Goal: Task Accomplishment & Management: Complete application form

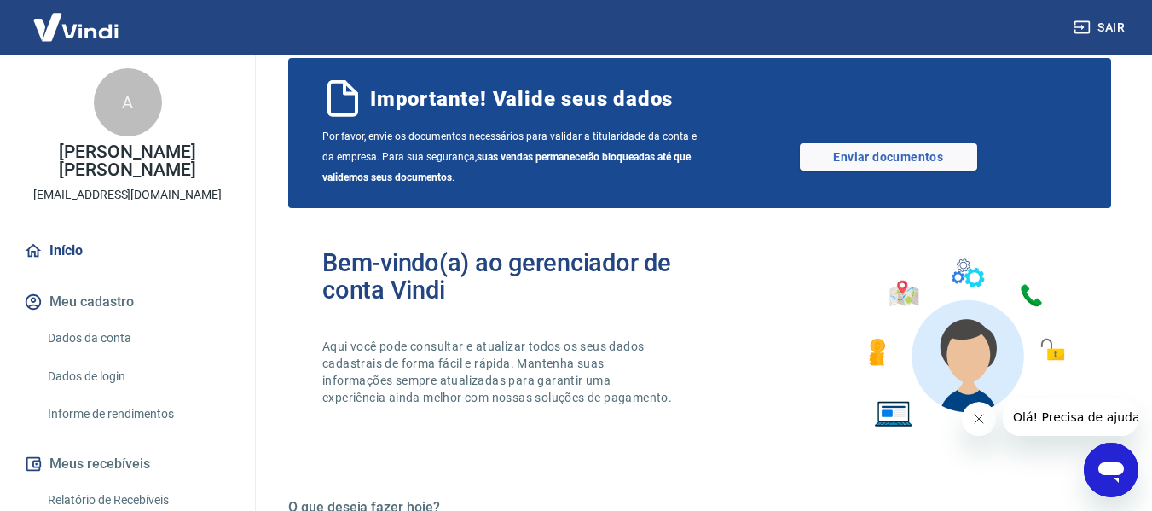
scroll to position [346, 0]
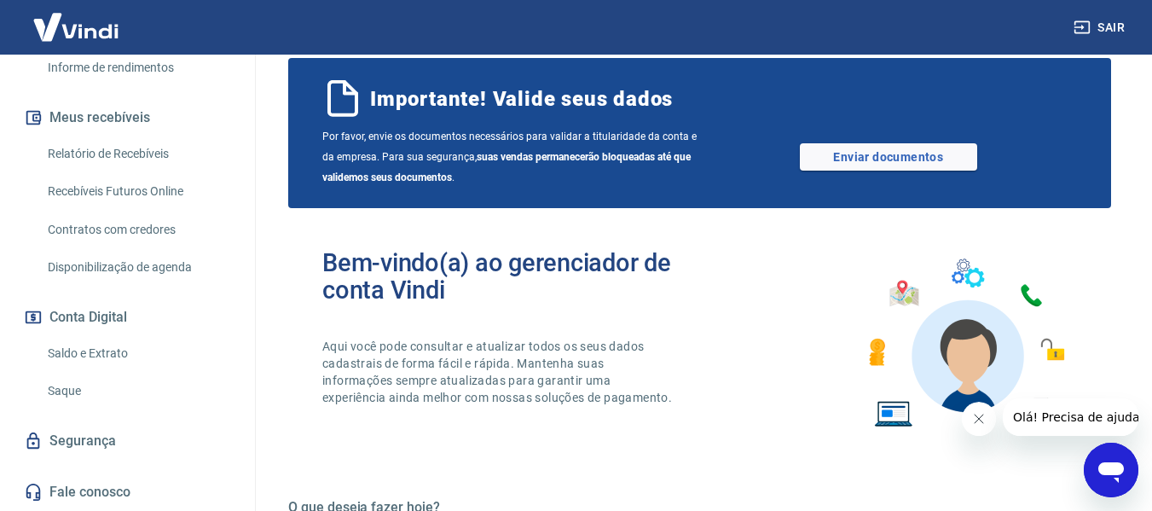
click at [74, 25] on img at bounding box center [75, 27] width 111 height 52
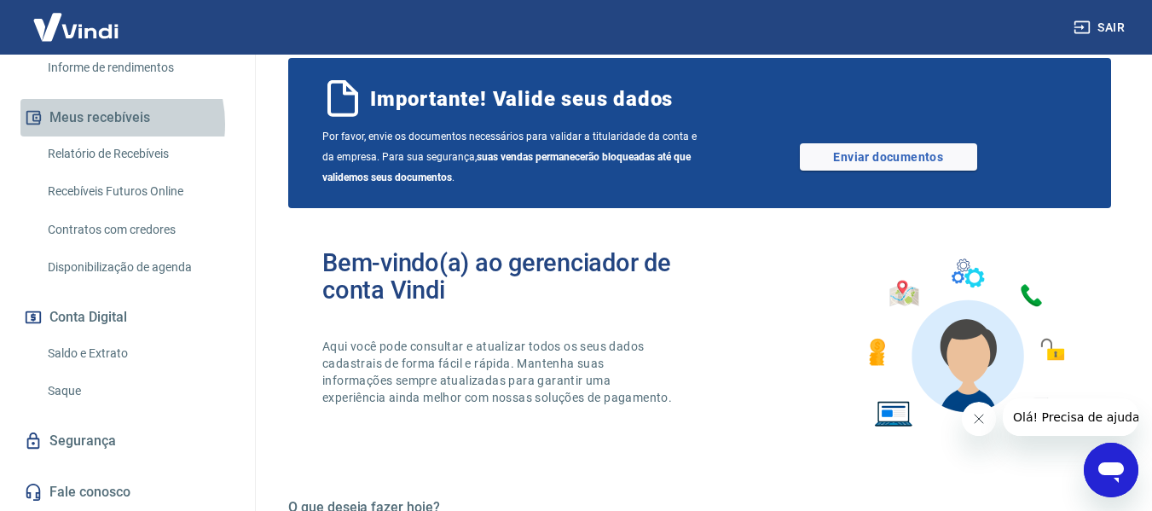
click at [101, 124] on button "Meus recebíveis" at bounding box center [127, 118] width 214 height 38
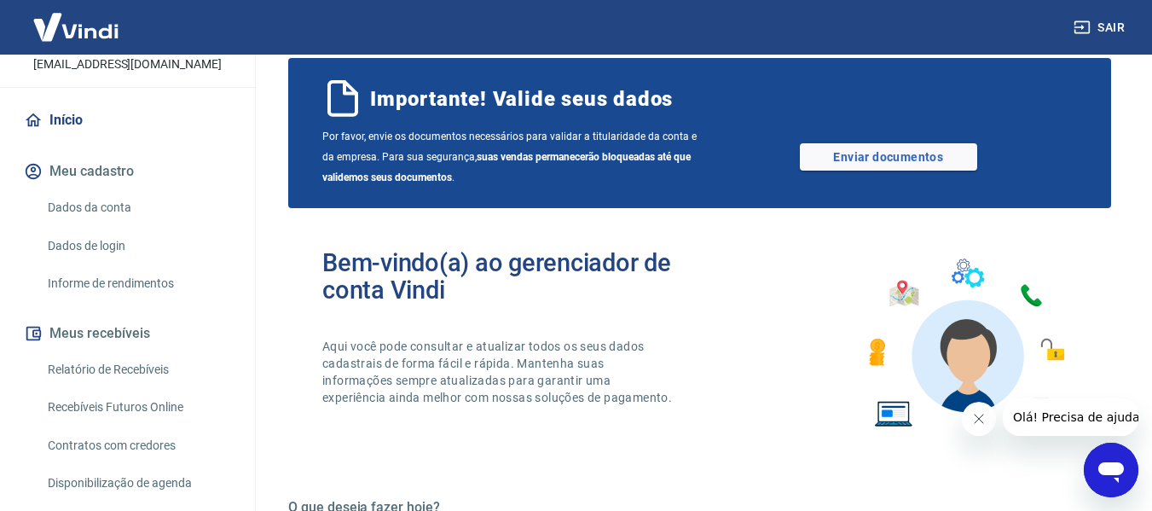
scroll to position [0, 0]
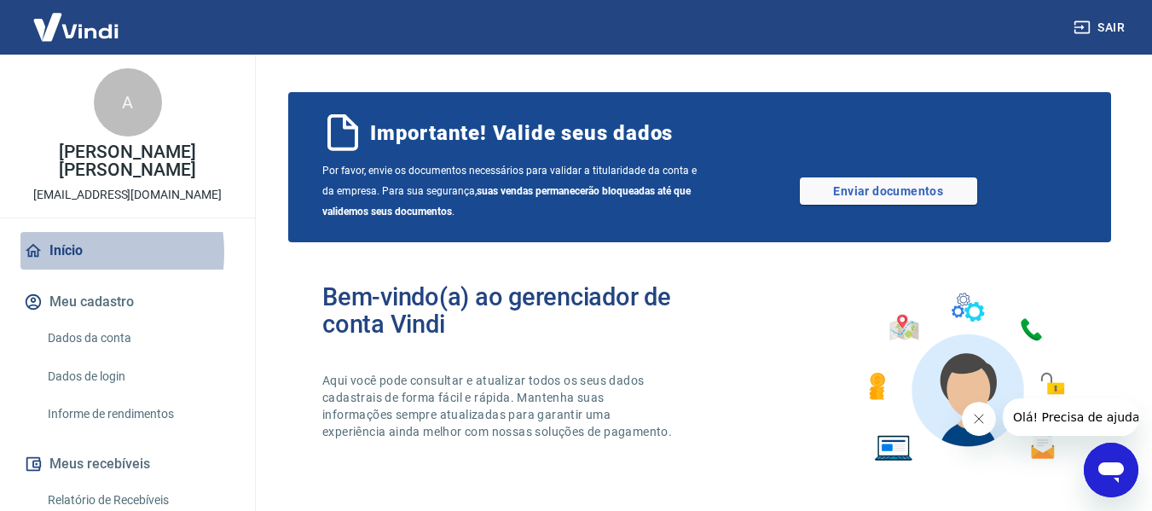
click at [69, 252] on link "Início" at bounding box center [127, 251] width 214 height 38
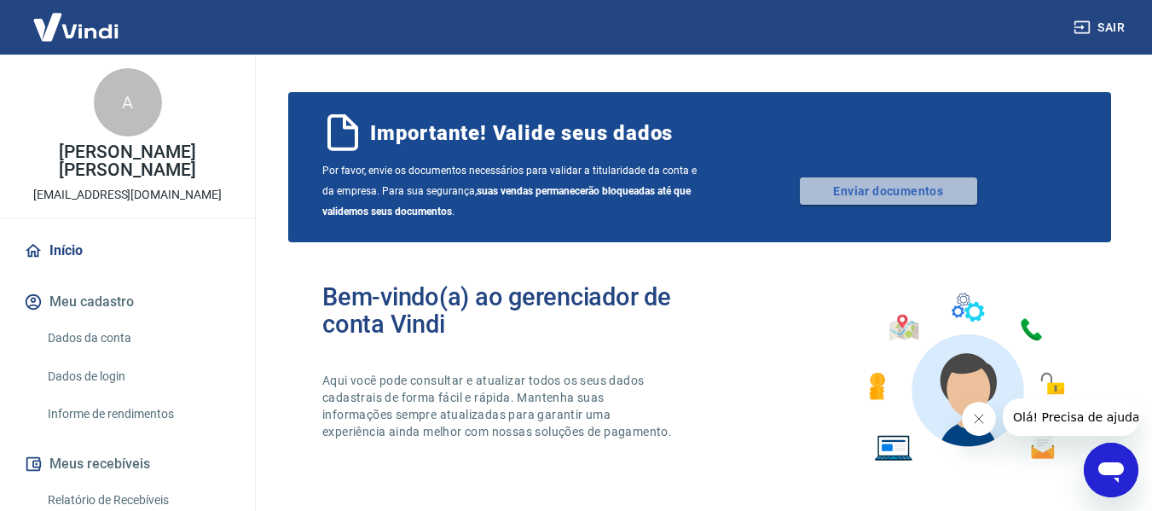
click at [825, 180] on link "Enviar documentos" at bounding box center [888, 190] width 177 height 27
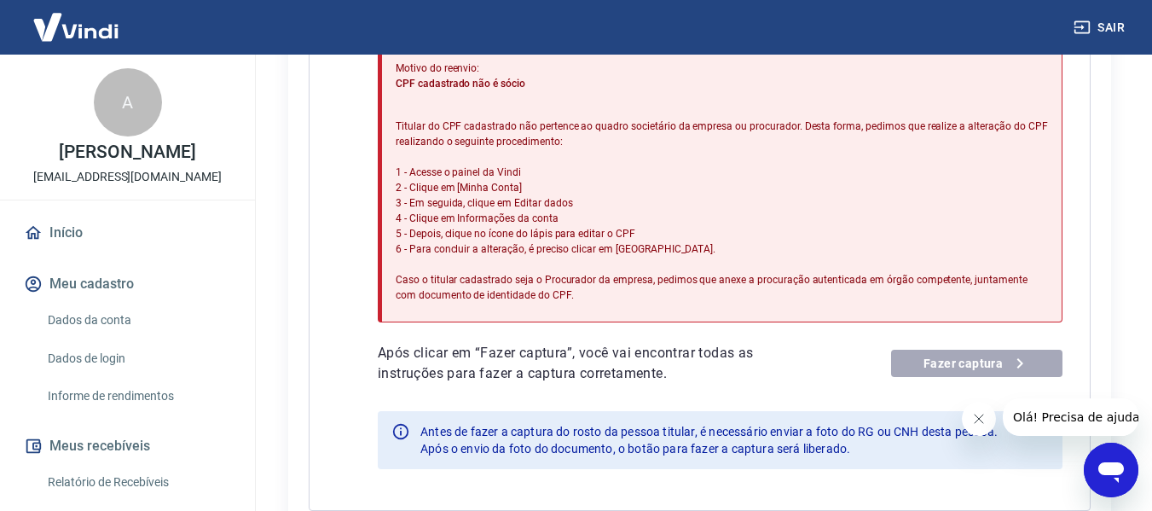
scroll to position [511, 0]
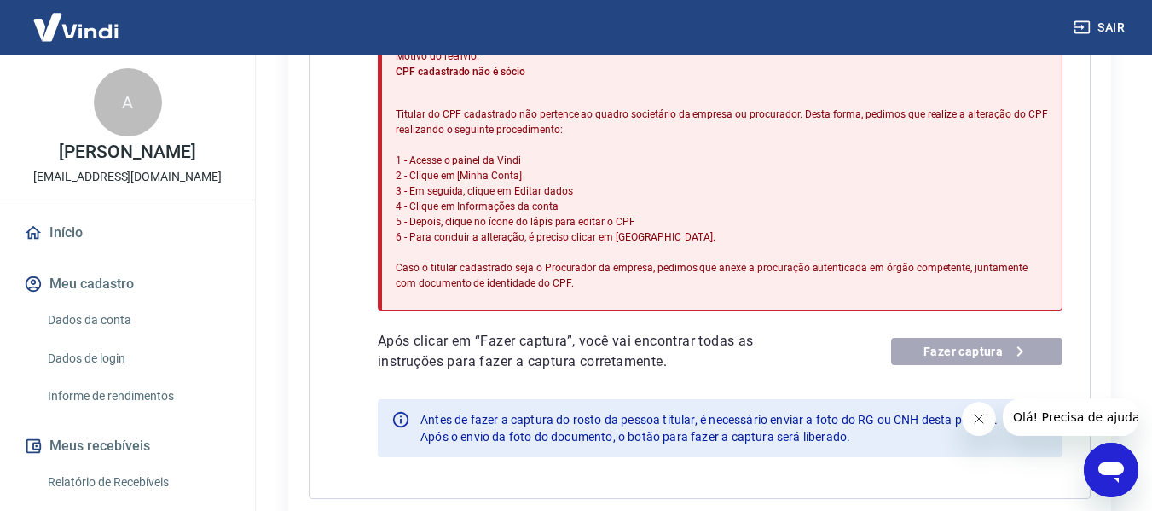
click at [985, 357] on div "Fazer captura" at bounding box center [976, 351] width 171 height 27
click at [976, 420] on icon "Fechar mensagem da empresa" at bounding box center [978, 419] width 14 height 14
click at [1150, 234] on div "Envio de documentos Para utilizar alguns recursos da sua conta Vindi, é necessá…" at bounding box center [699, 306] width 905 height 1525
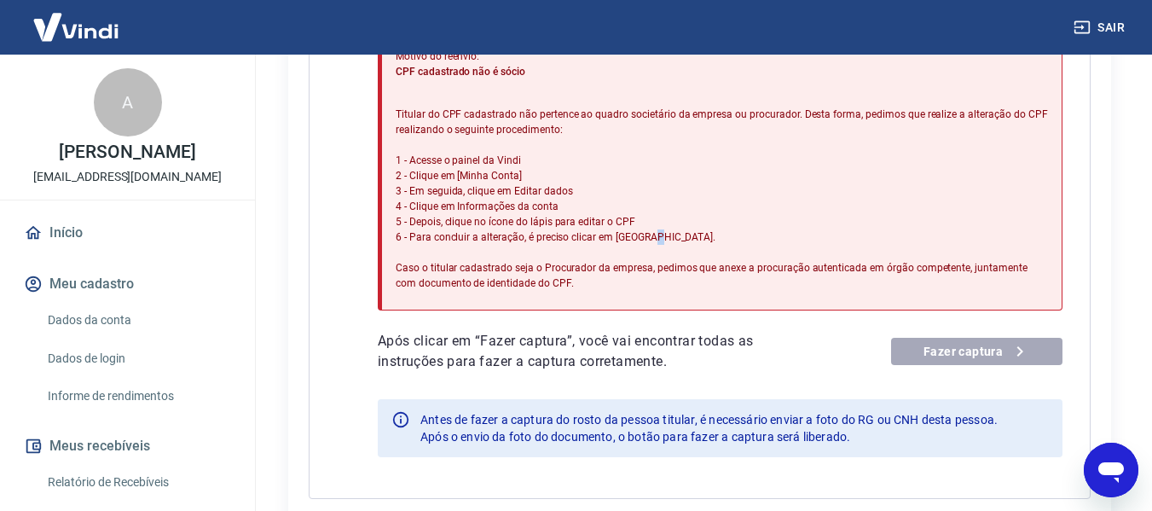
click at [1150, 234] on div "Envio de documentos Para utilizar alguns recursos da sua conta Vindi, é necessá…" at bounding box center [699, 306] width 905 height 1525
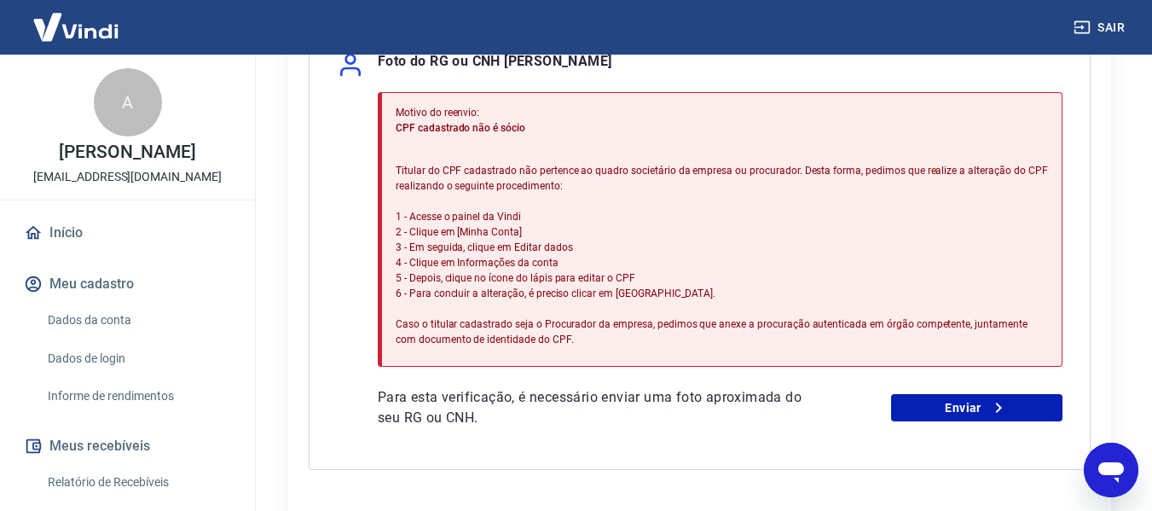
scroll to position [1004, 0]
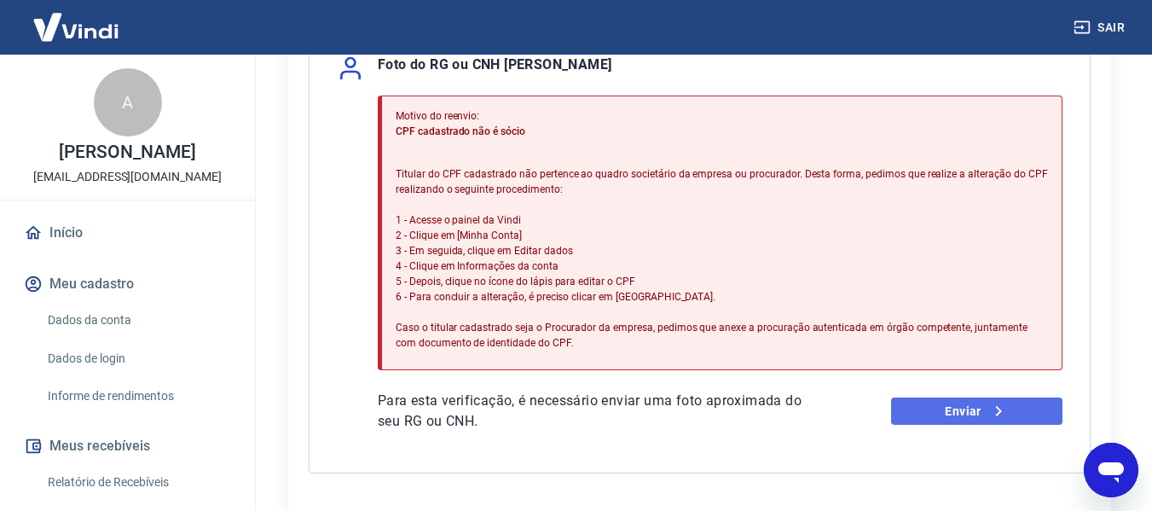
click at [1032, 412] on link "Enviar" at bounding box center [976, 410] width 171 height 27
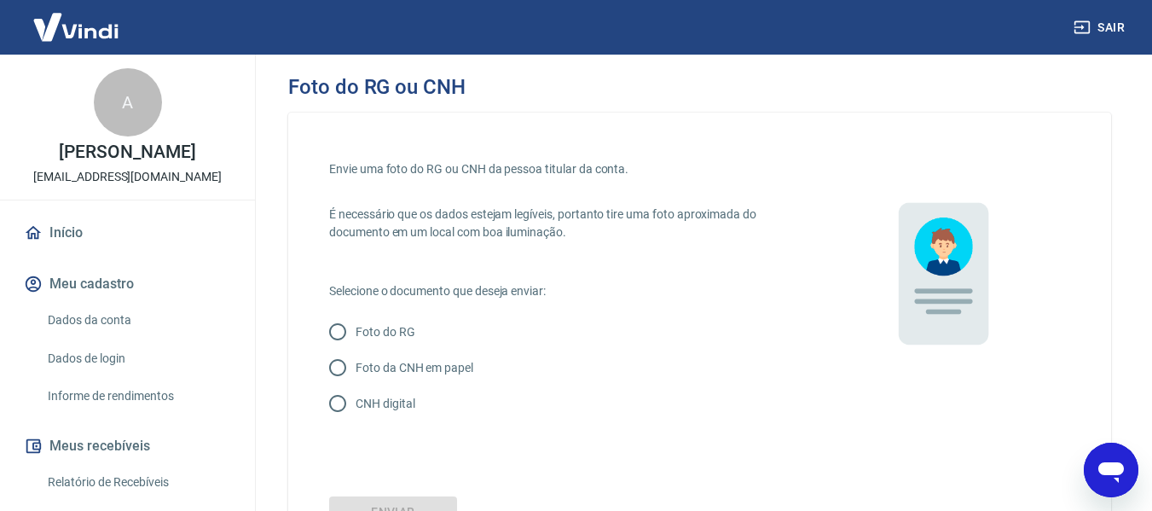
click at [76, 252] on link "Início" at bounding box center [127, 233] width 214 height 38
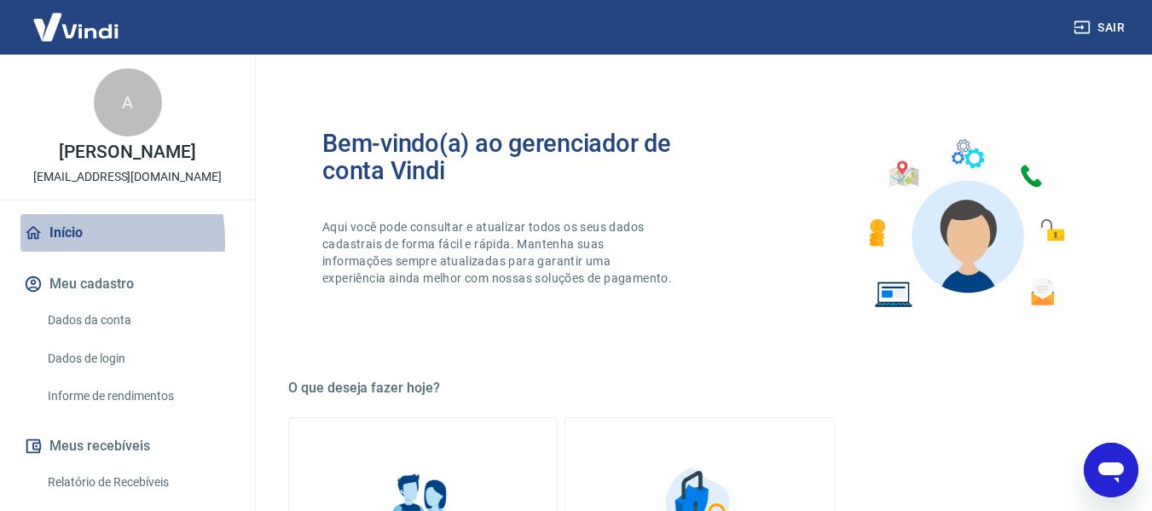
click at [49, 252] on link "Início" at bounding box center [127, 233] width 214 height 38
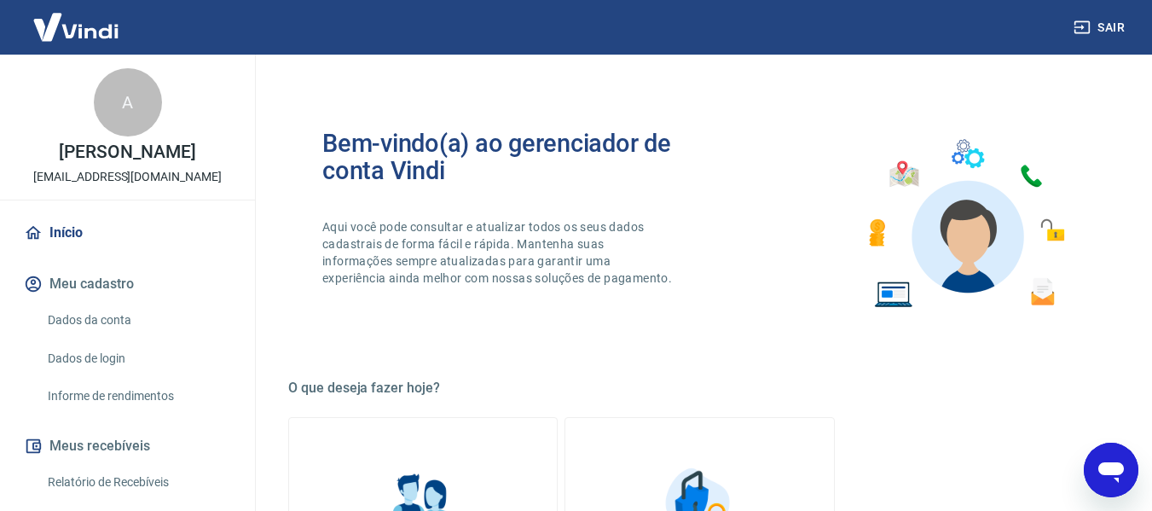
scroll to position [346, 0]
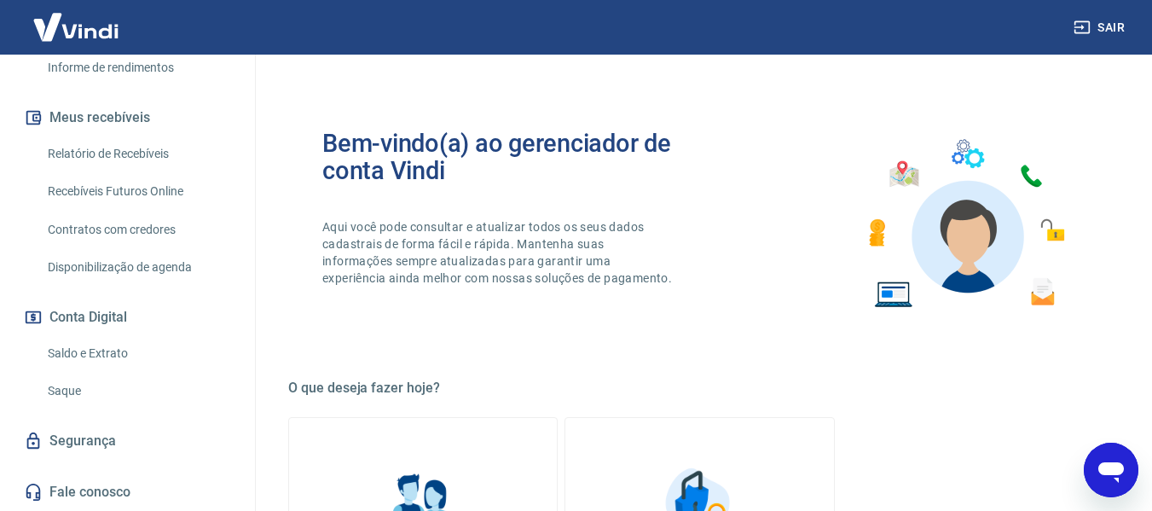
click at [86, 23] on img at bounding box center [75, 27] width 111 height 52
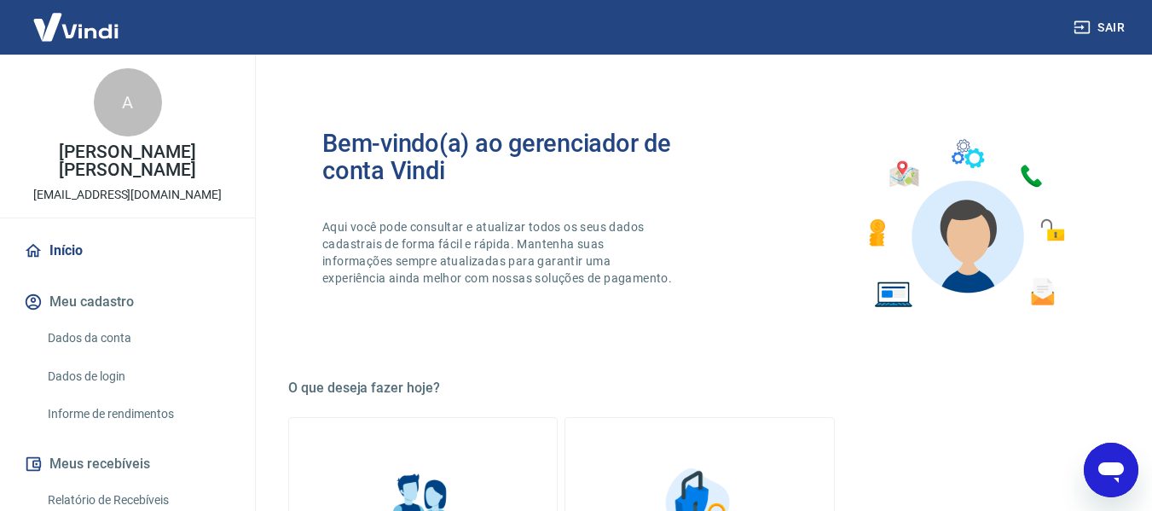
click at [58, 263] on link "Início" at bounding box center [127, 251] width 214 height 38
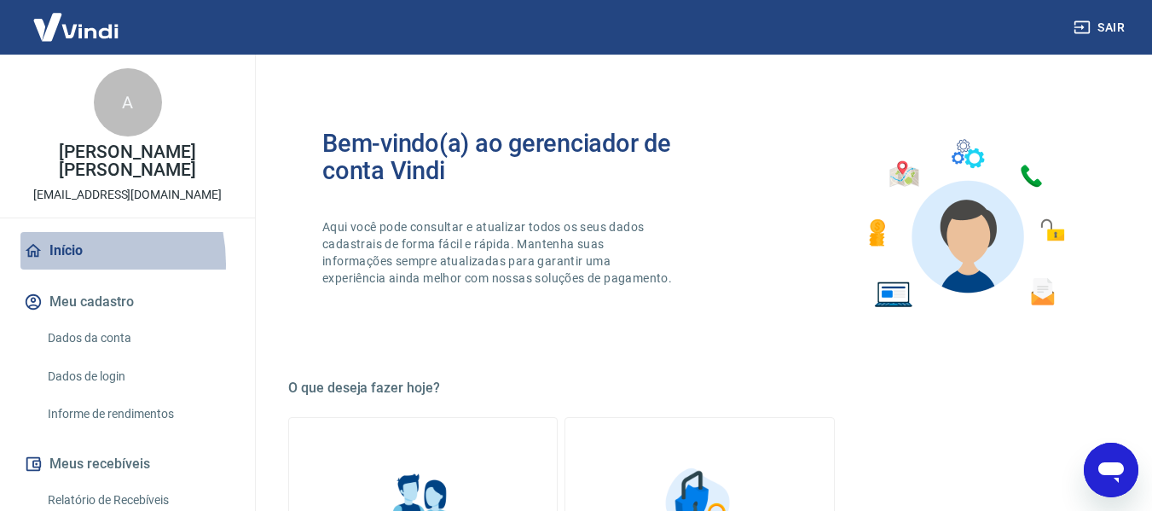
click at [58, 263] on link "Início" at bounding box center [127, 251] width 214 height 38
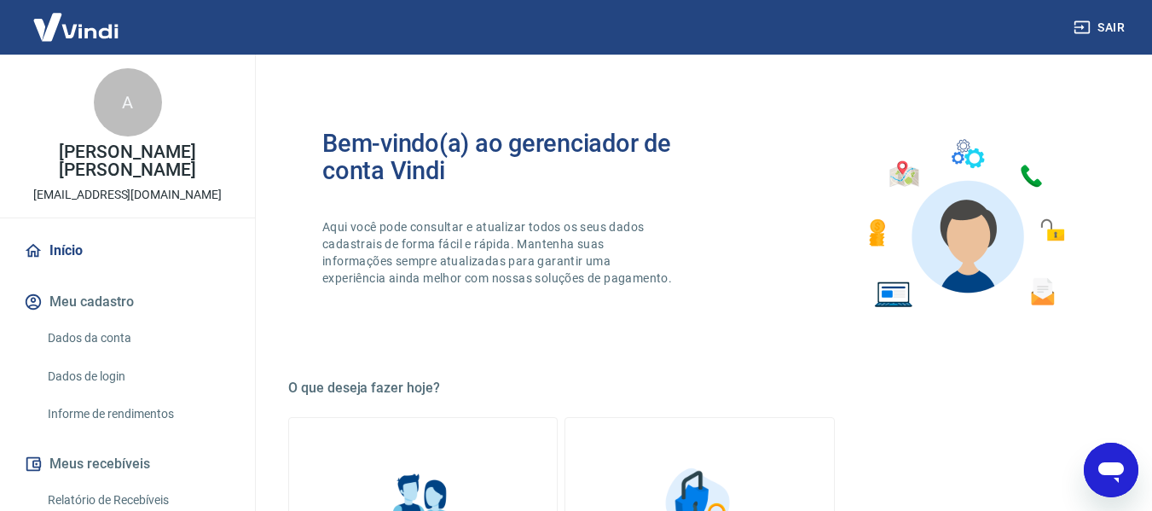
click at [58, 263] on link "Início" at bounding box center [127, 251] width 214 height 38
click at [135, 123] on div "A" at bounding box center [128, 102] width 68 height 68
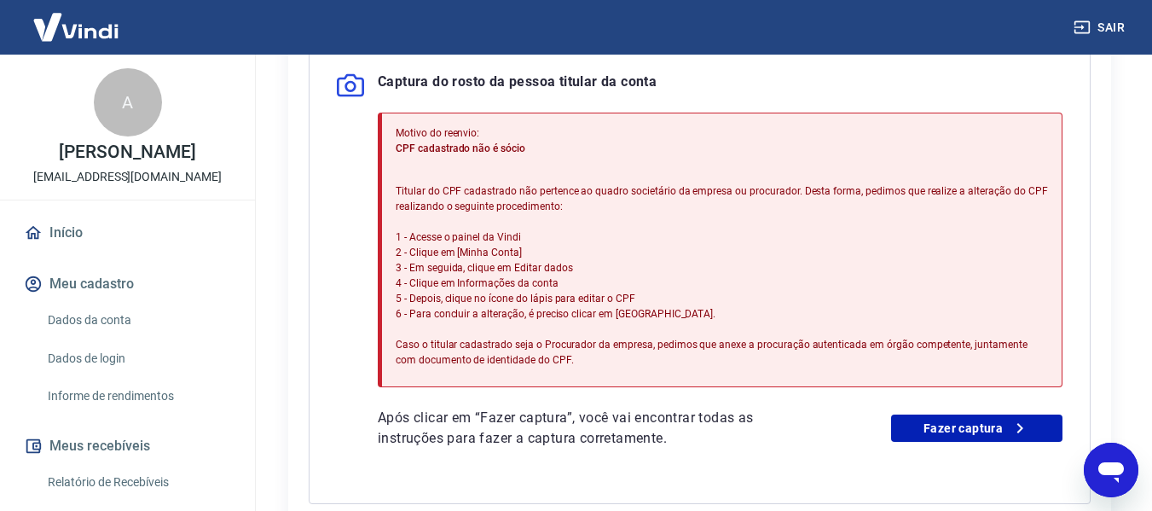
scroll to position [432, 0]
